Goal: Ask a question: Seek information or help from site administrators or community

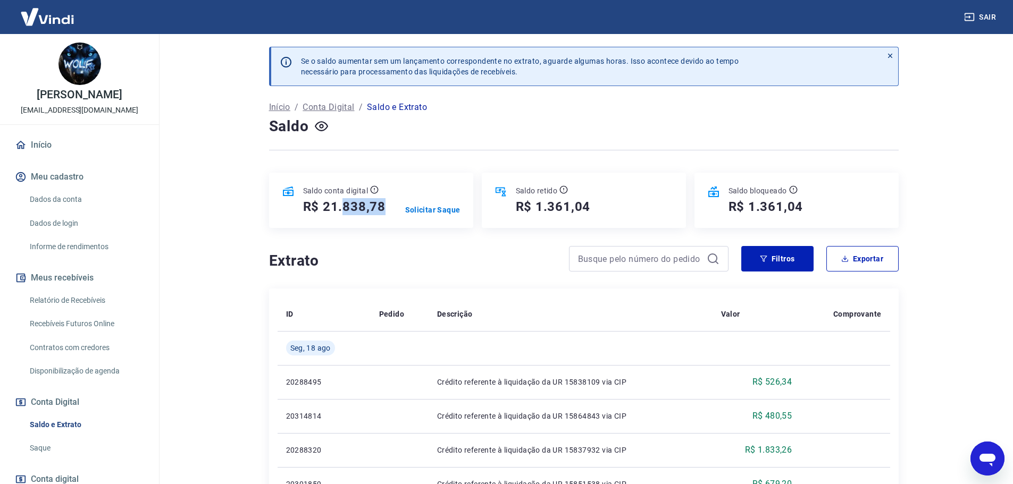
drag, startPoint x: 344, startPoint y: 208, endPoint x: 389, endPoint y: 209, distance: 44.7
click at [389, 209] on div "Saldo conta digital R$ 21.838,78 Solicitar Saque" at bounding box center [371, 200] width 204 height 55
click at [356, 209] on h5 "R$ 21.838,78" at bounding box center [344, 206] width 83 height 17
click at [38, 146] on link "Início" at bounding box center [79, 144] width 133 height 23
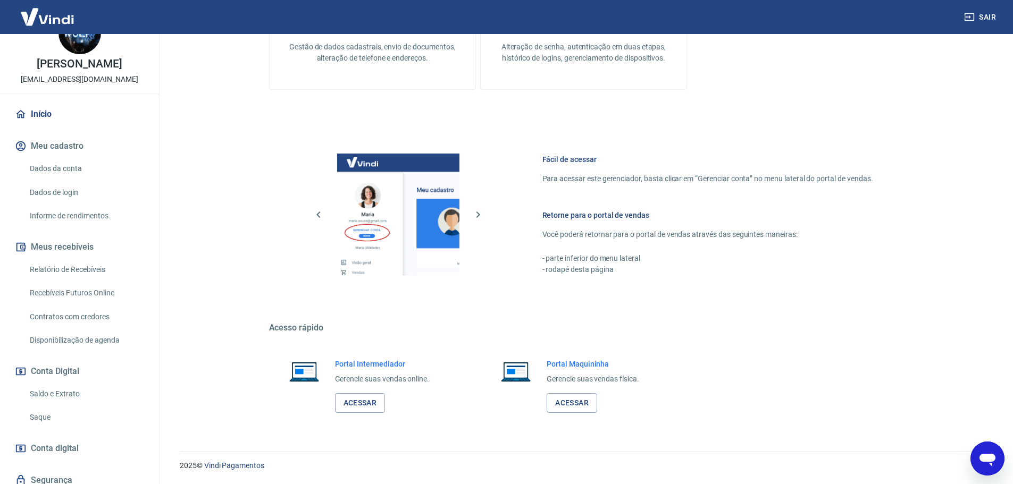
scroll to position [71, 0]
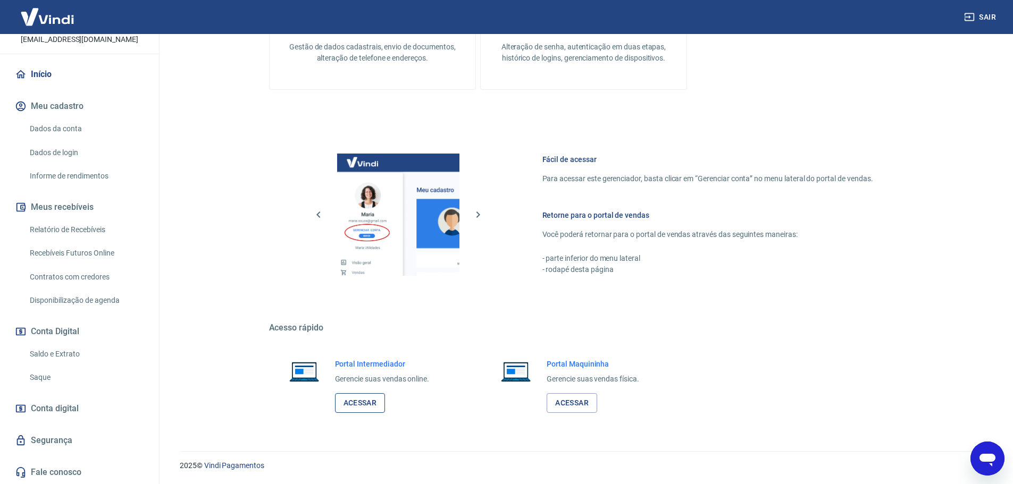
click at [366, 408] on link "Acessar" at bounding box center [360, 403] width 51 height 20
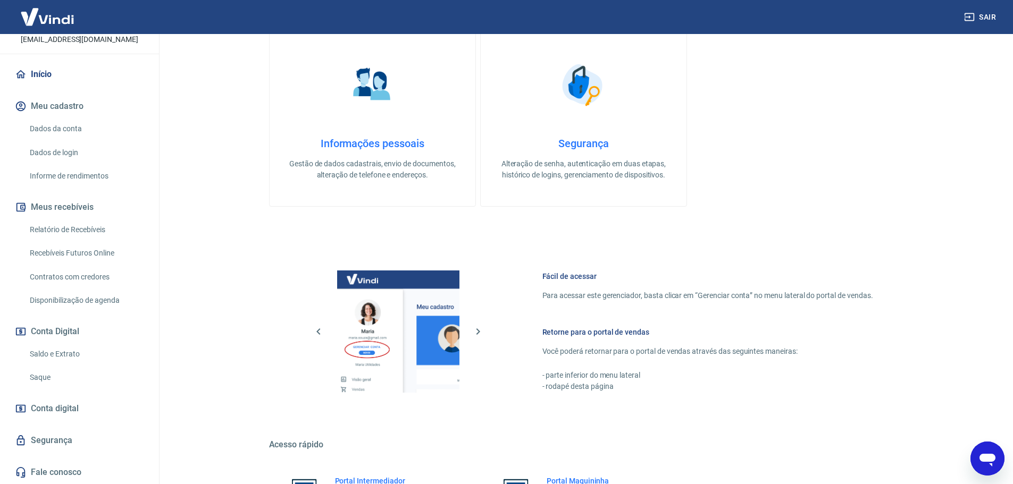
scroll to position [0, 0]
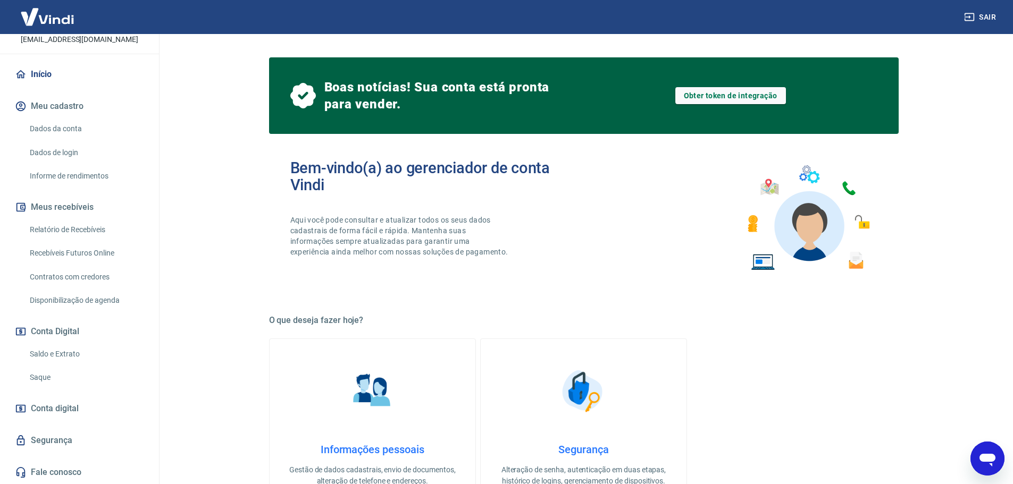
click at [95, 349] on link "Saldo e Extrato" at bounding box center [86, 354] width 121 height 22
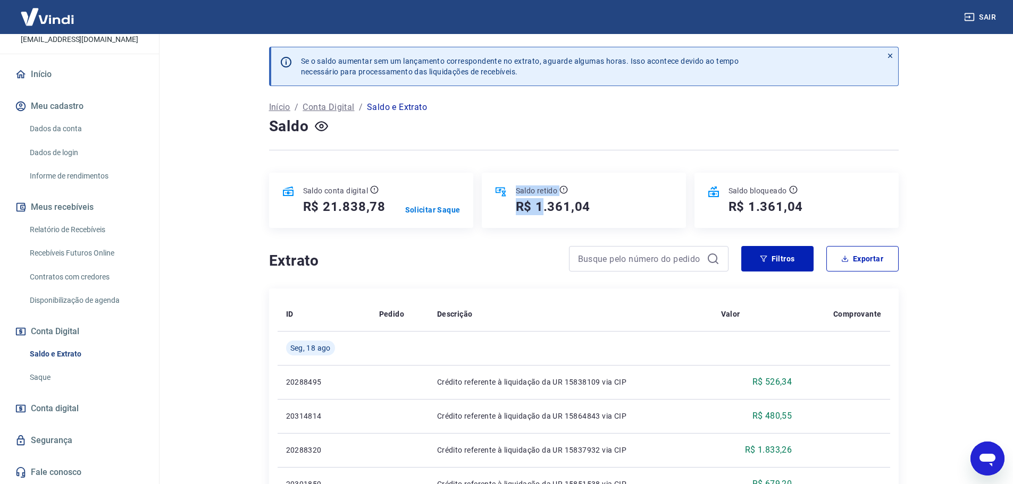
drag, startPoint x: 508, startPoint y: 194, endPoint x: 551, endPoint y: 199, distance: 43.4
click at [551, 199] on div "Saldo retido R$ 1.361,04" at bounding box center [548, 201] width 83 height 30
click at [542, 200] on h5 "R$ 1.361,04" at bounding box center [553, 206] width 75 height 17
click at [657, 194] on div "Saldo retido R$ 1.361,04" at bounding box center [584, 200] width 204 height 55
click at [890, 54] on icon at bounding box center [889, 55] width 7 height 7
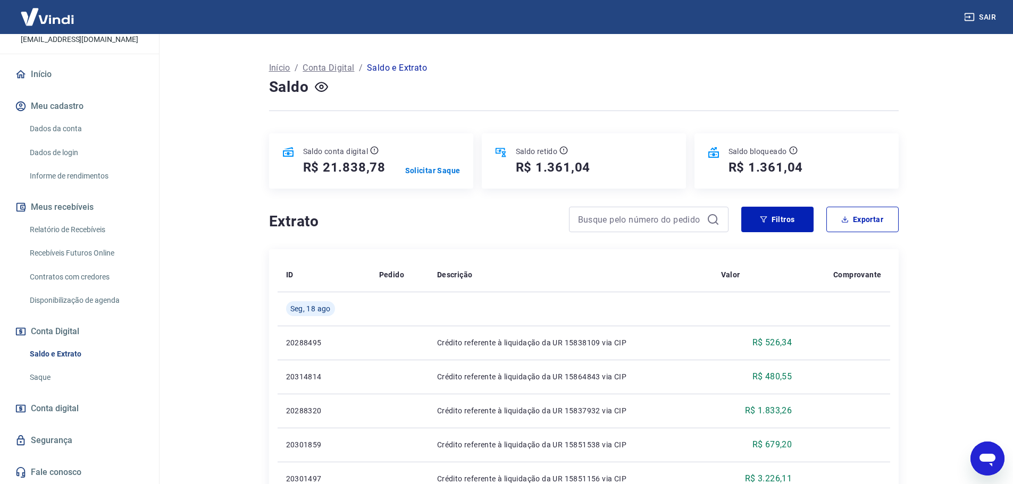
click at [1000, 461] on div "Abrir janela de mensagens" at bounding box center [987, 459] width 32 height 32
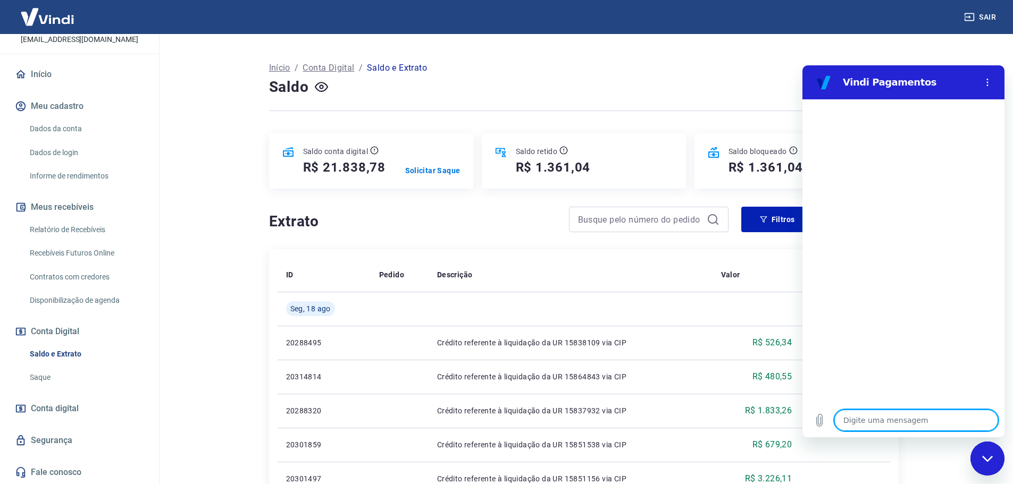
type textarea "o"
type textarea "x"
type textarea "oi"
type textarea "x"
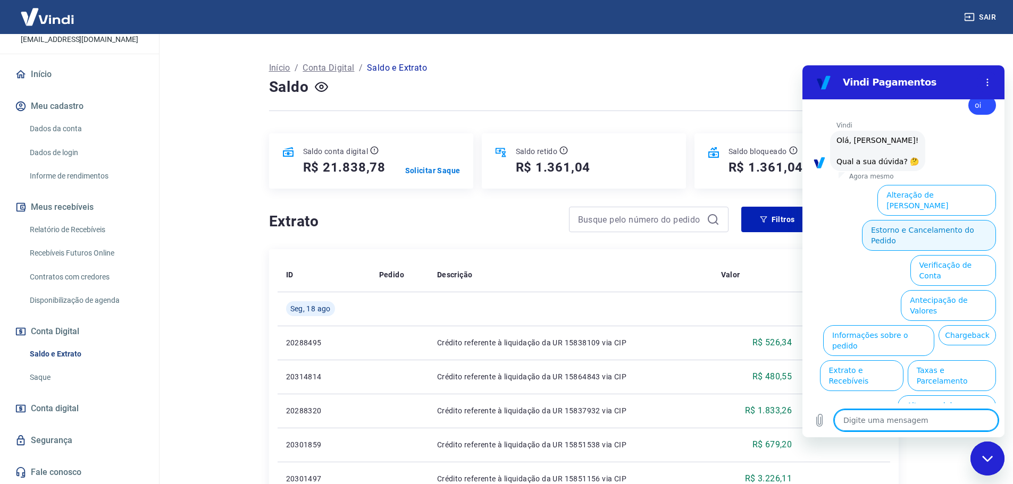
click at [939, 220] on button "Estorno e Cancelamento do Pedido" at bounding box center [929, 235] width 134 height 31
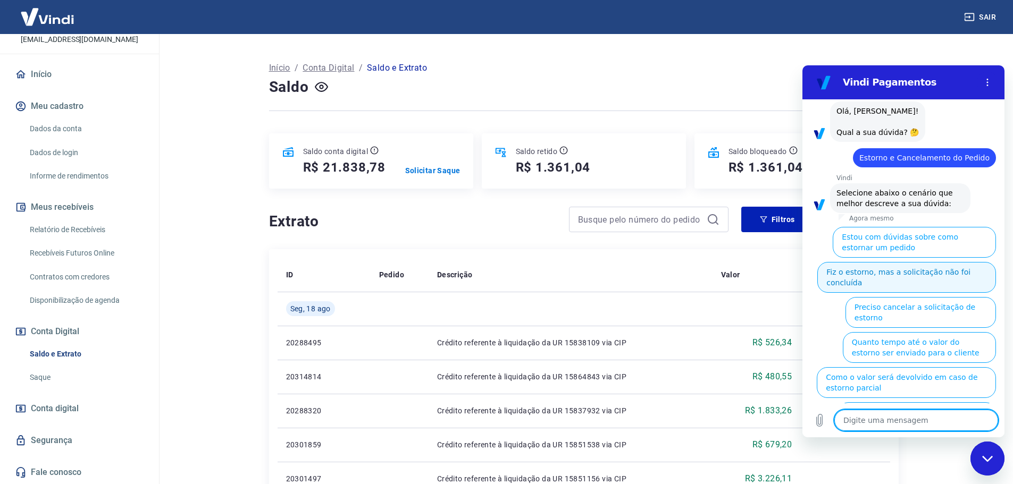
scroll to position [55, 0]
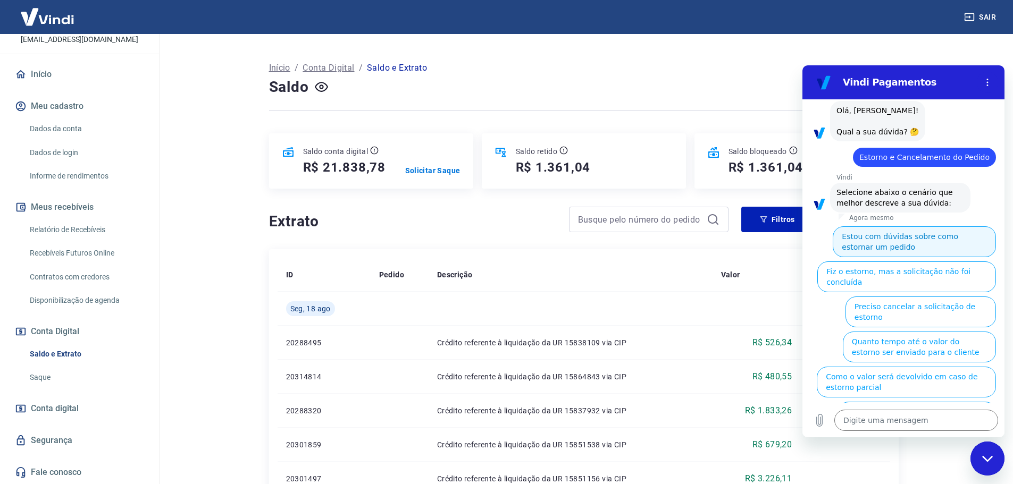
click at [948, 249] on button "Estou com dúvidas sobre como estornar um pedido" at bounding box center [914, 242] width 163 height 31
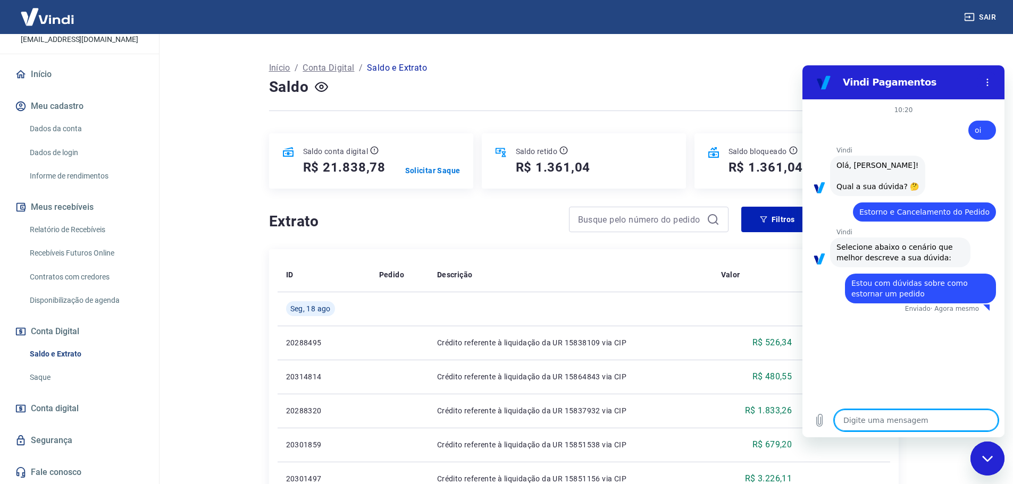
type textarea "x"
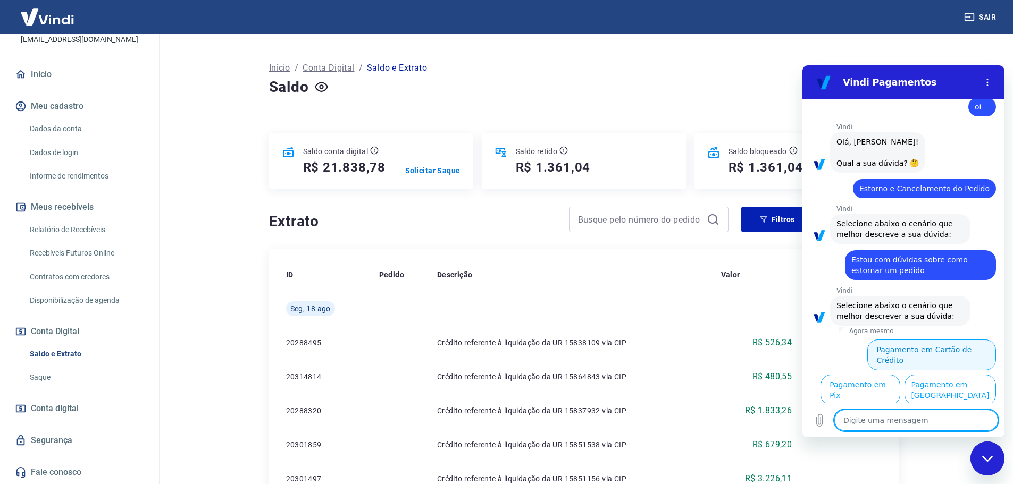
scroll to position [31, 0]
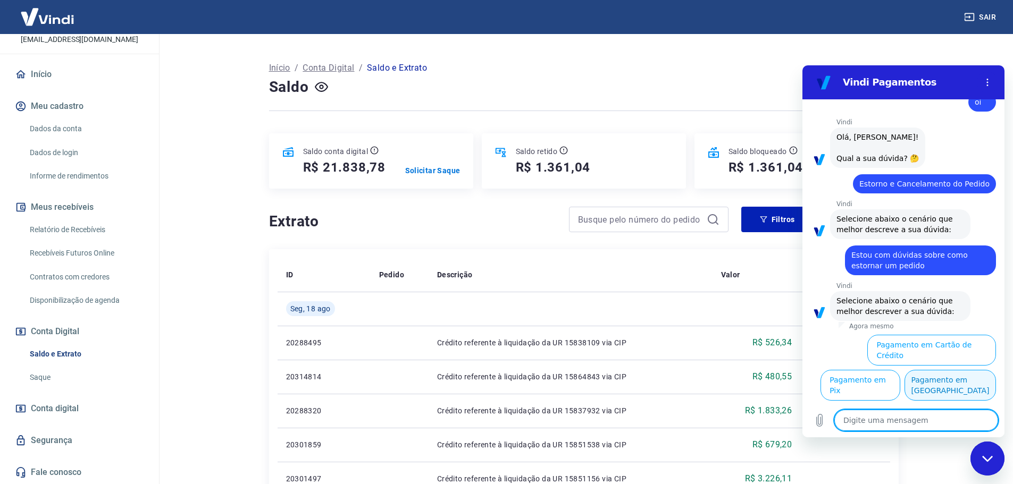
type textarea "a"
type textarea "x"
type textarea "at"
type textarea "x"
type textarea "ate"
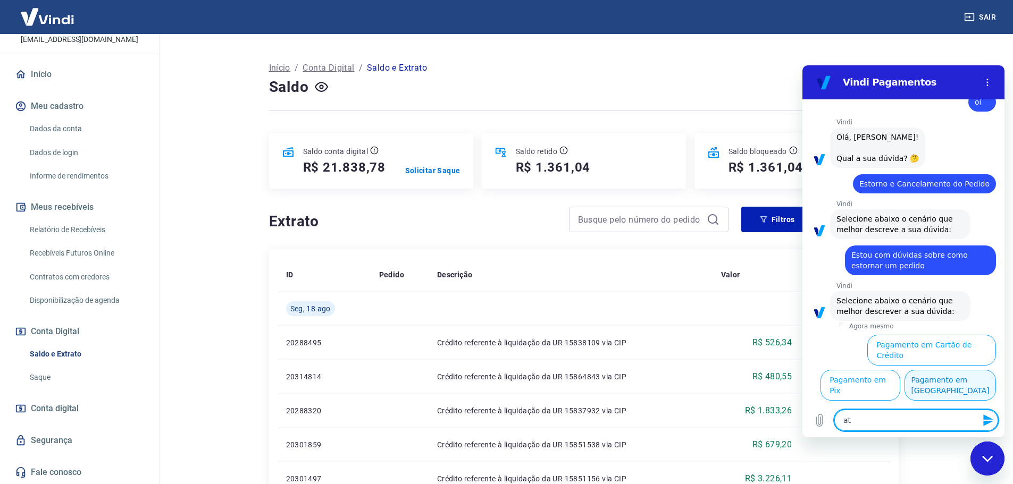
type textarea "x"
type textarea "aten"
type textarea "x"
type textarea "atend"
type textarea "x"
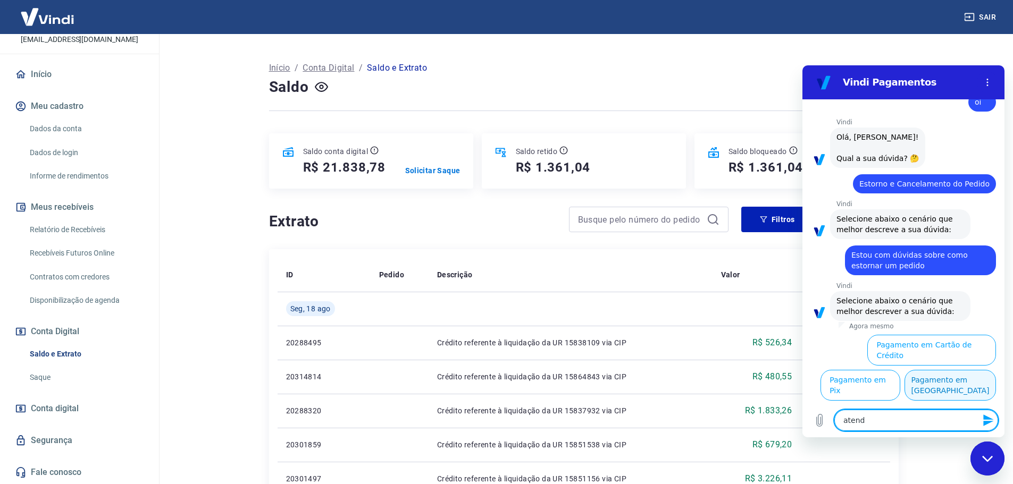
type textarea "atende"
type textarea "x"
type textarea "atenden"
type textarea "x"
type textarea "atendent"
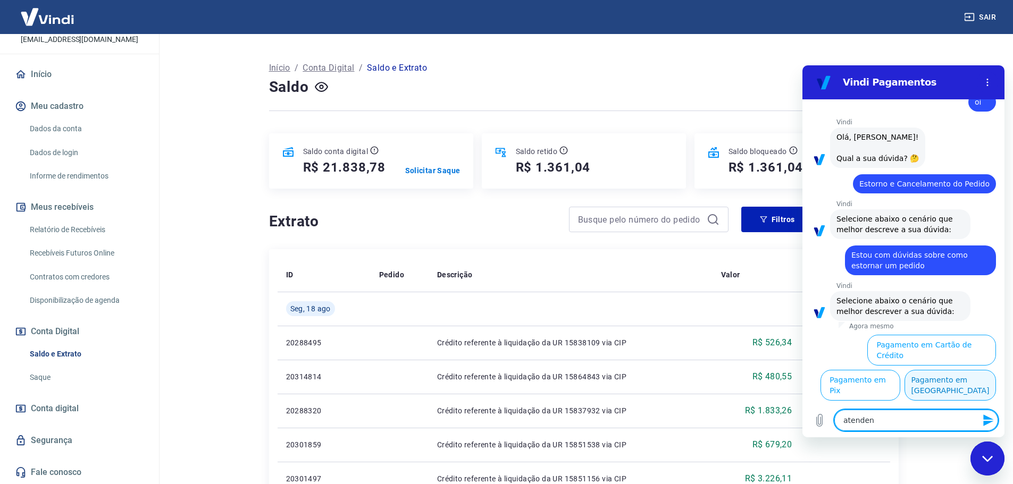
type textarea "x"
type textarea "atendente"
type textarea "x"
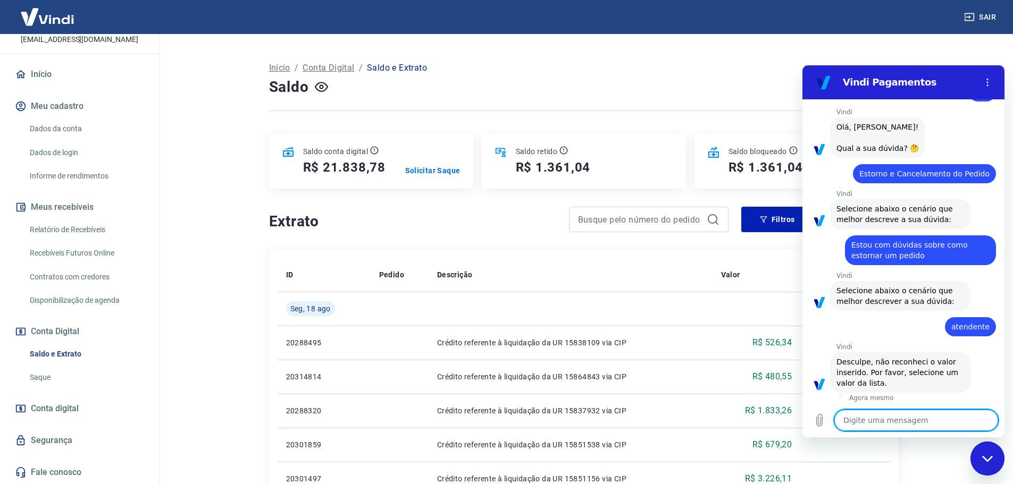
scroll to position [40, 0]
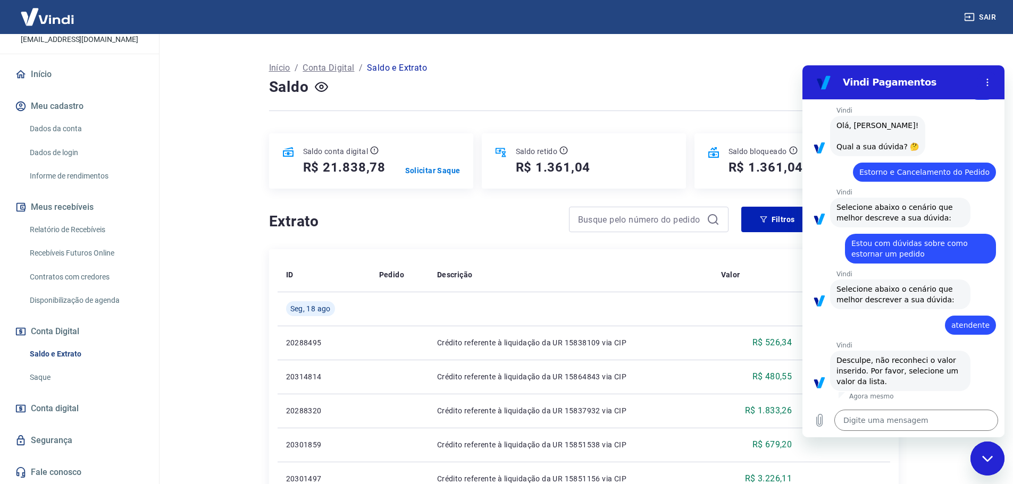
click at [936, 47] on main "Início / Conta Digital / Saldo e Extrato Saldo Saldo conta digital R$ 21.838,78…" at bounding box center [583, 259] width 859 height 450
click at [983, 458] on icon "Fechar janela de mensagens" at bounding box center [987, 459] width 11 height 7
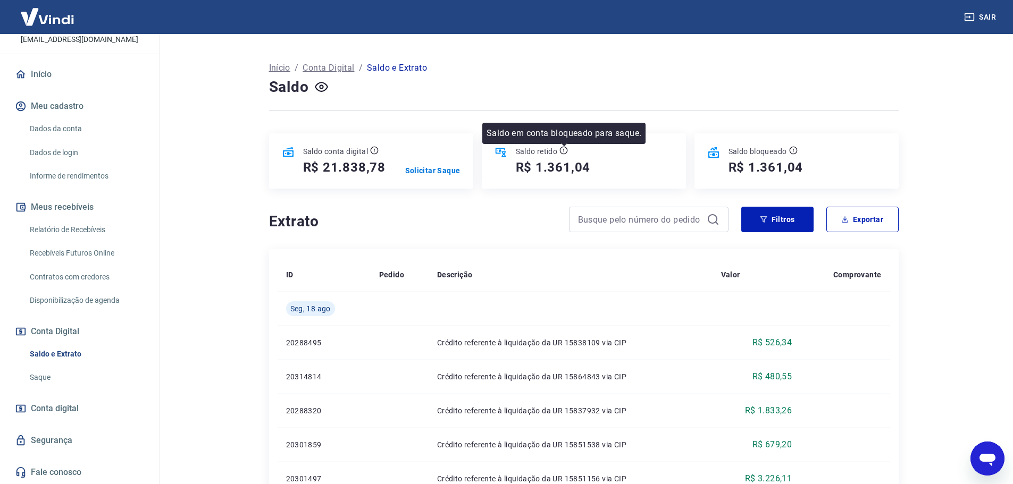
click at [564, 152] on icon at bounding box center [563, 150] width 9 height 9
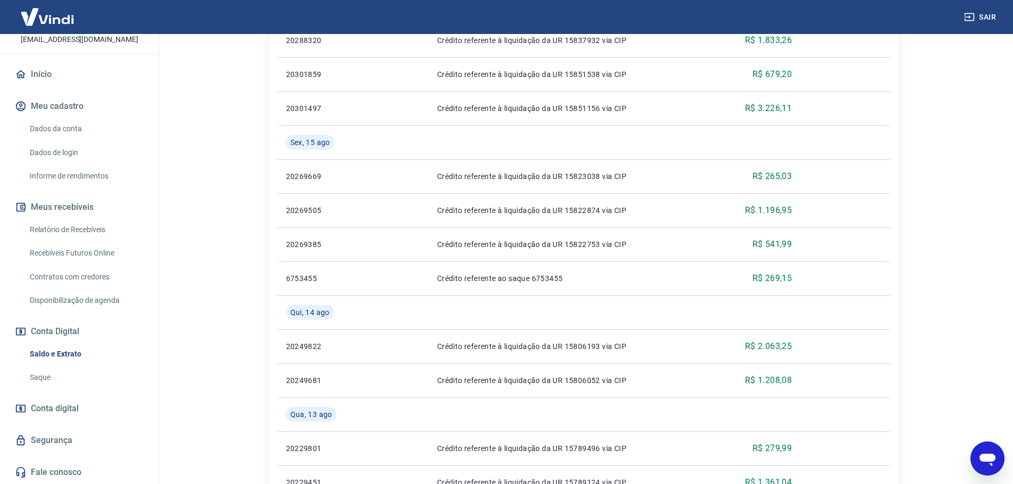
scroll to position [479, 0]
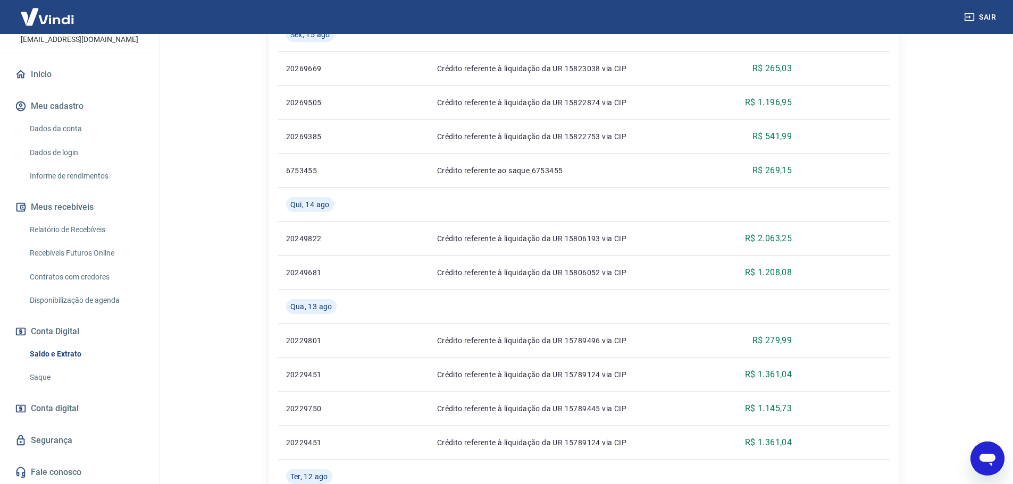
click at [60, 477] on link "Fale conosco" at bounding box center [79, 472] width 133 height 23
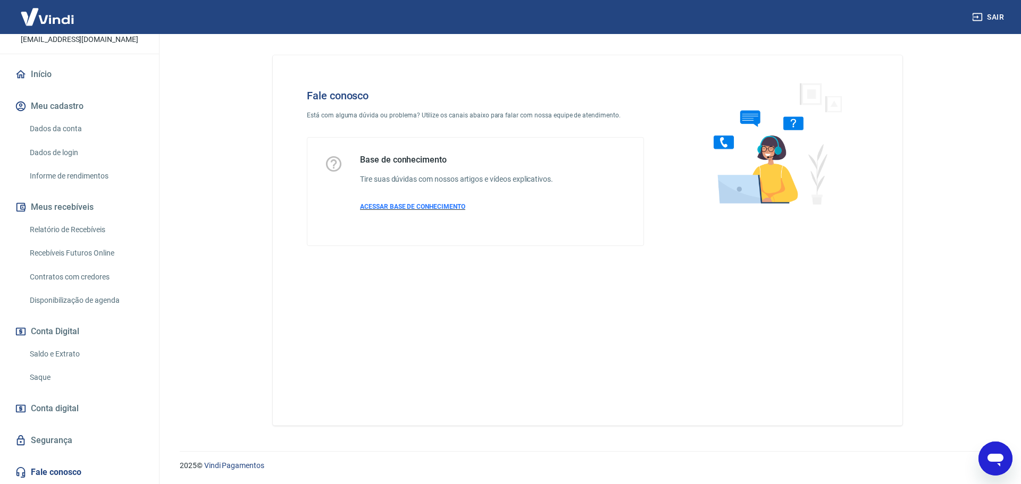
click at [397, 206] on span "ACESSAR BASE DE CONHECIMENTO" at bounding box center [412, 206] width 105 height 7
click at [47, 78] on link "Início" at bounding box center [79, 74] width 133 height 23
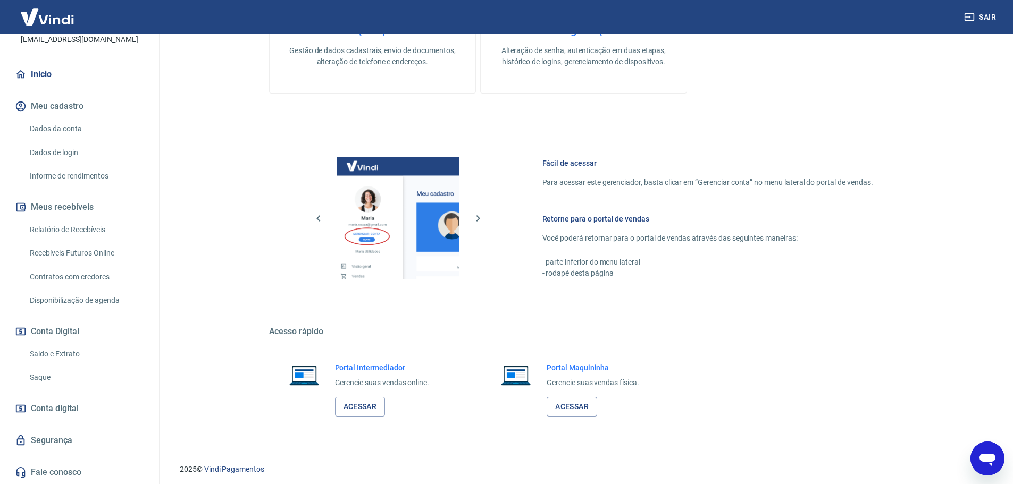
scroll to position [423, 0]
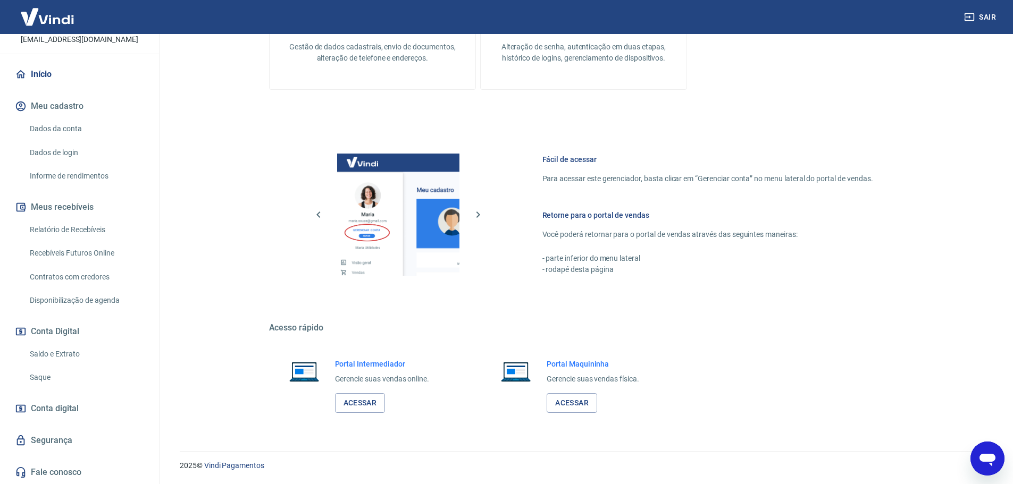
click at [992, 457] on icon "Abrir janela de mensagens" at bounding box center [987, 460] width 16 height 13
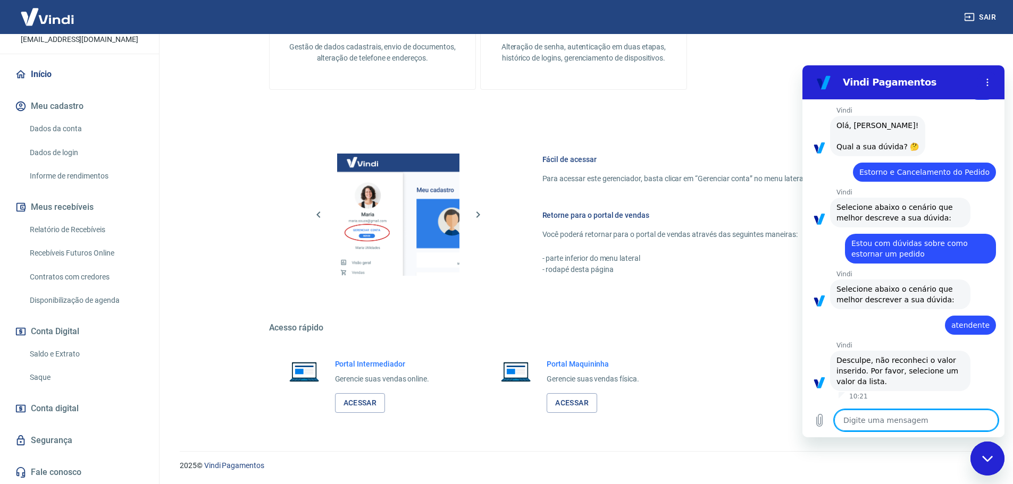
click at [992, 457] on icon "Fechar janela de mensagens" at bounding box center [987, 459] width 11 height 6
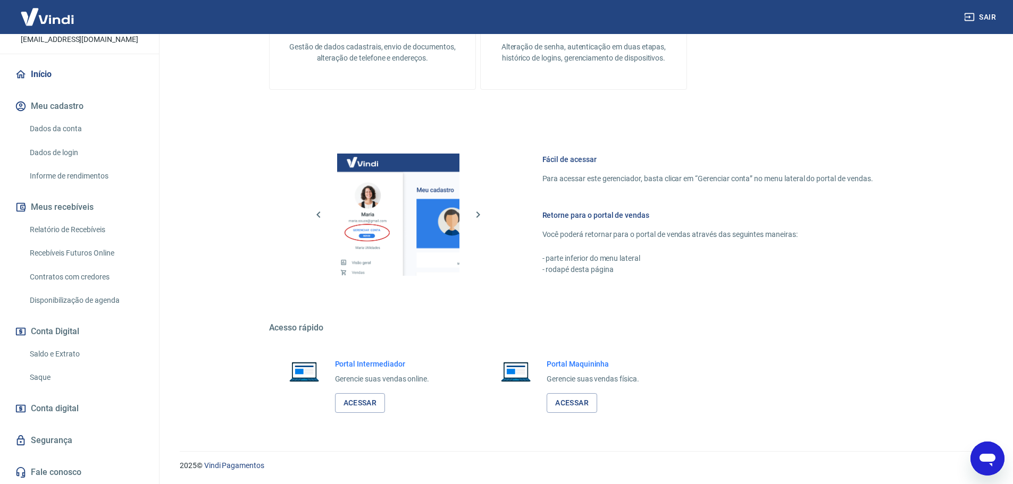
type textarea "x"
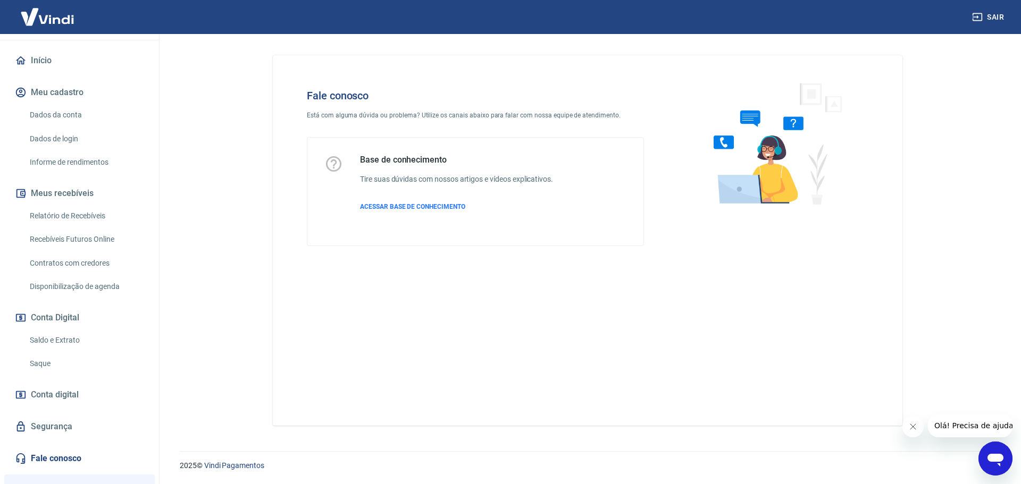
scroll to position [106, 0]
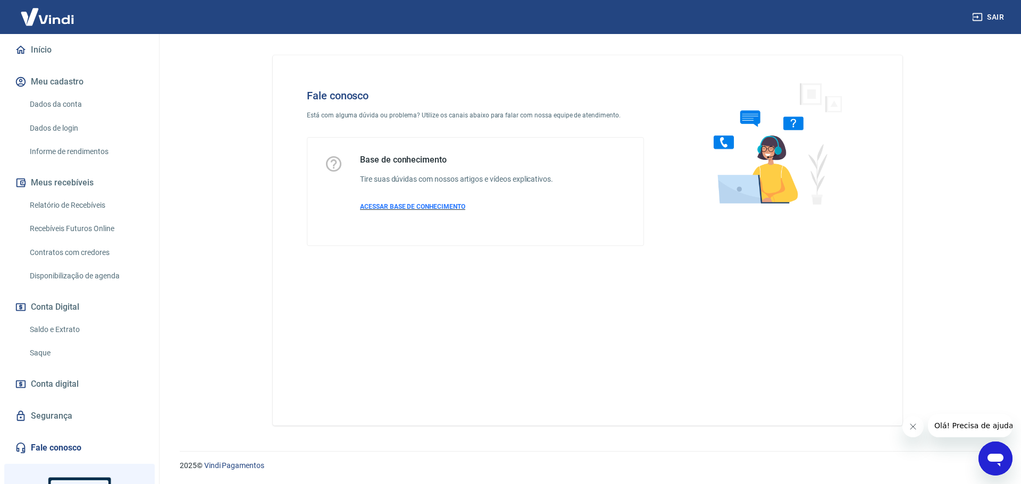
click at [422, 207] on span "ACESSAR BASE DE CONHECIMENTO" at bounding box center [412, 206] width 105 height 7
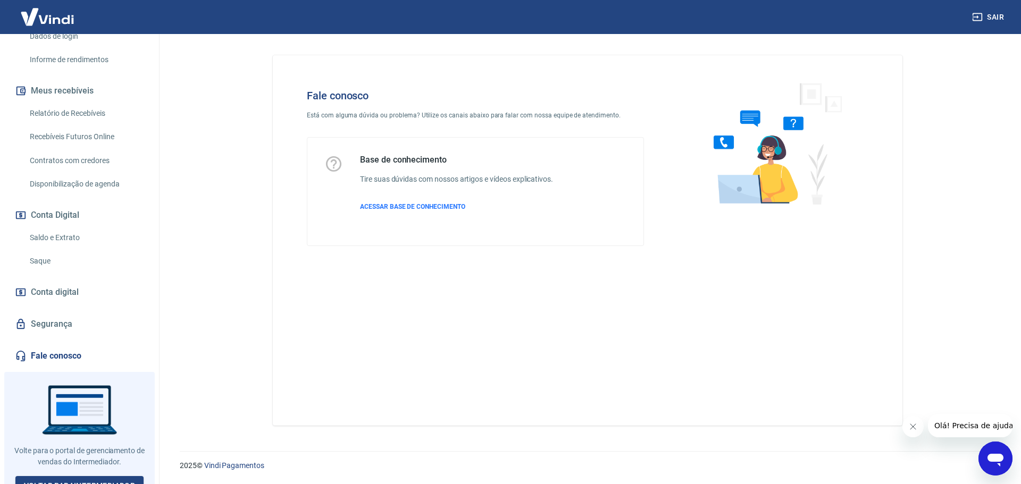
scroll to position [199, 0]
click at [81, 475] on link "Voltar para Intermediador" at bounding box center [79, 485] width 129 height 20
